Goal: Navigation & Orientation: Find specific page/section

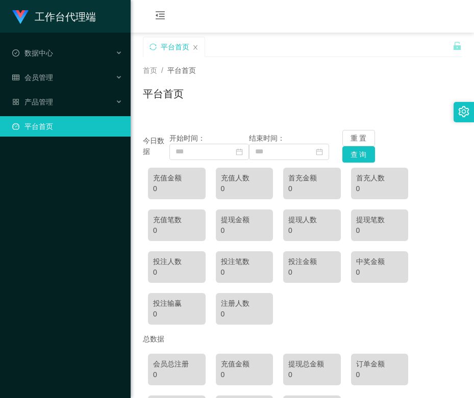
click at [60, 121] on link "平台首页" at bounding box center [67, 126] width 110 height 20
click at [355, 150] on button "查 询" at bounding box center [358, 154] width 33 height 16
click at [63, 48] on div "数据中心" at bounding box center [65, 53] width 131 height 20
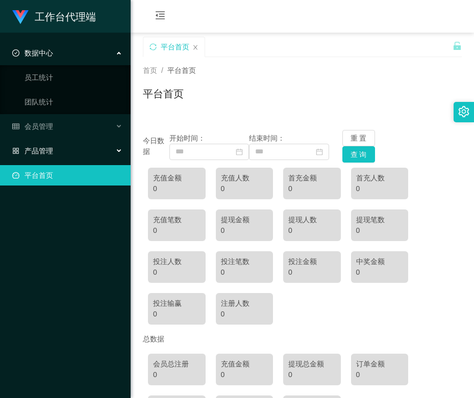
click at [48, 157] on div "产品管理" at bounding box center [65, 151] width 131 height 20
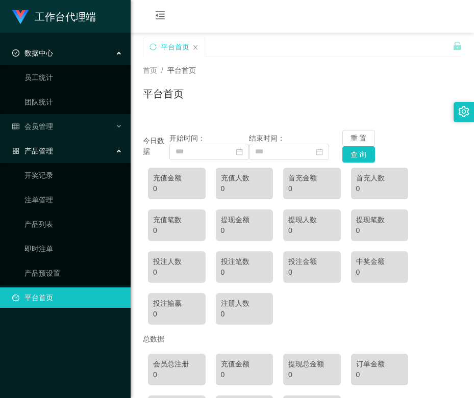
click at [53, 297] on link "平台首页" at bounding box center [67, 298] width 110 height 20
click at [80, 129] on div "会员管理" at bounding box center [65, 126] width 131 height 20
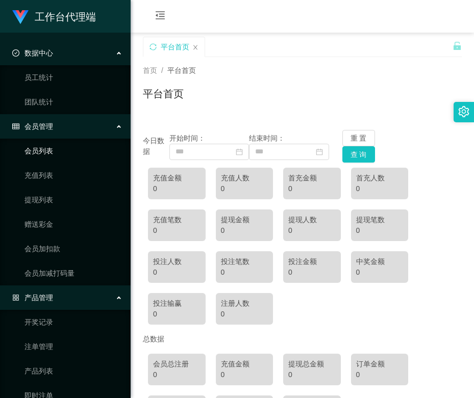
click at [58, 157] on link "会员列表" at bounding box center [73, 151] width 98 height 20
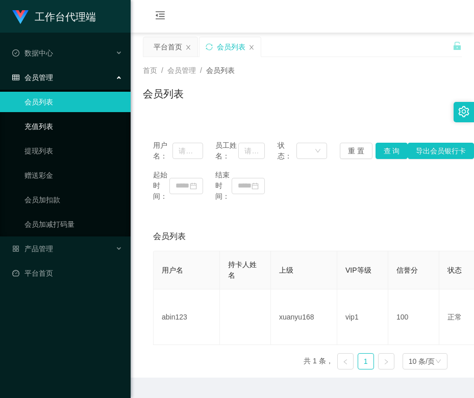
click at [40, 133] on link "充值列表" at bounding box center [73, 126] width 98 height 20
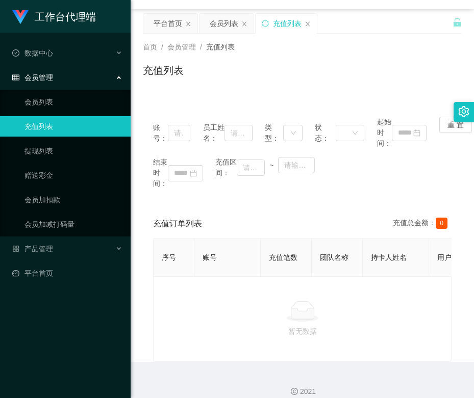
scroll to position [42, 0]
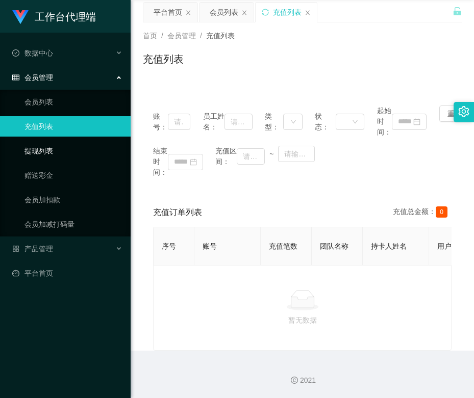
click at [50, 155] on link "提现列表" at bounding box center [73, 151] width 98 height 20
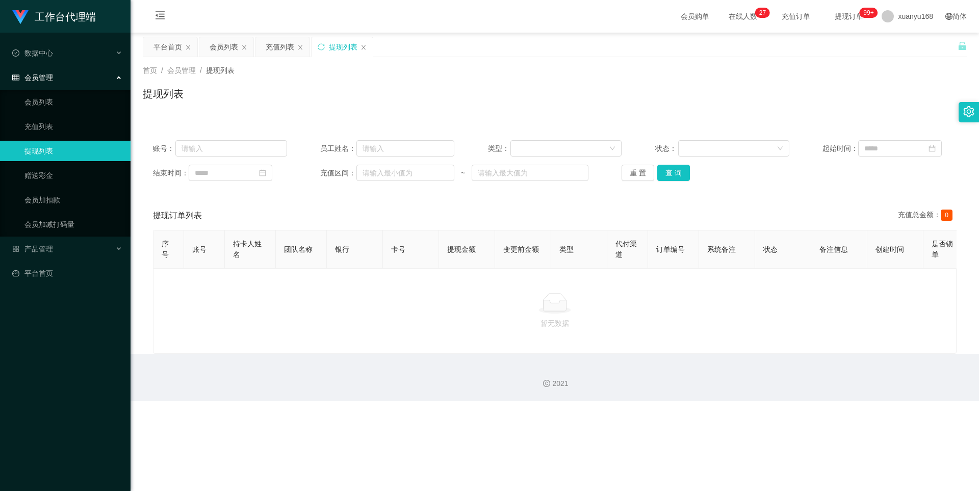
click at [473, 14] on span "在线人数 0 1 2 3 4 5 6 7 8 9 0 1 2 3 4 5 6 7 8 9 0 1 2 3 4 5 6 7 8 9 0 1 2 3 4 5 6 …" at bounding box center [742, 16] width 39 height 7
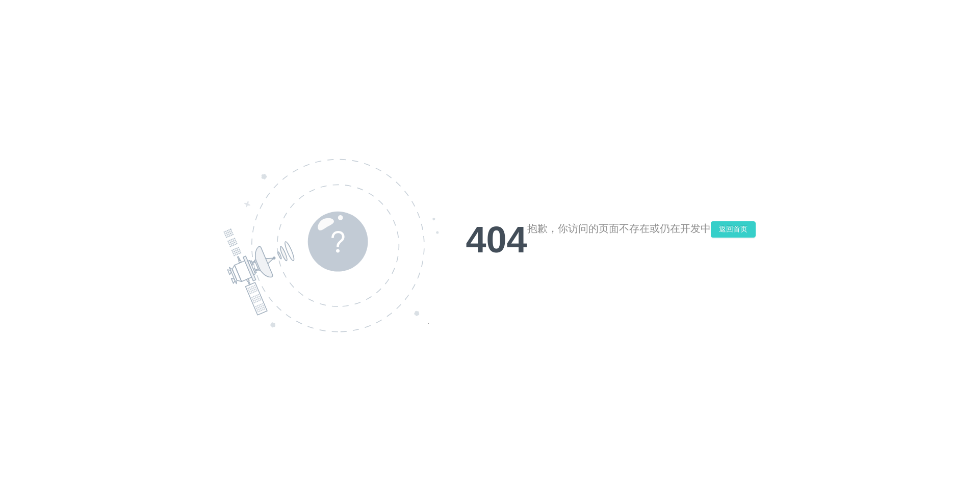
click at [473, 233] on button "返回首页" at bounding box center [733, 229] width 45 height 16
click at [473, 219] on div "404 抱歉，你访问的页面不存在或仍在开发中 返回首页" at bounding box center [489, 245] width 979 height 491
